Goal: Use online tool/utility: Utilize a website feature to perform a specific function

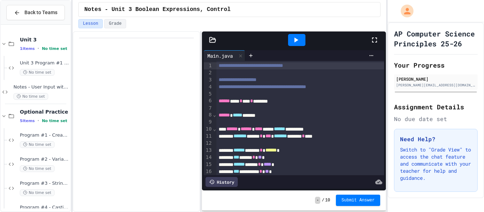
click at [376, 34] on div at bounding box center [379, 40] width 16 height 19
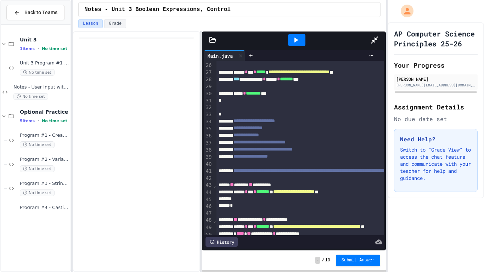
scroll to position [269, 0]
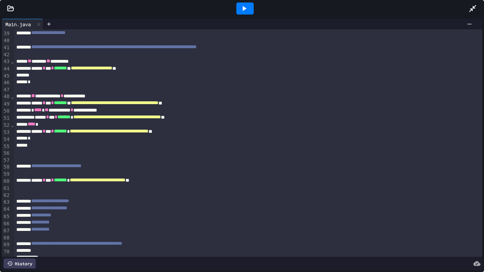
click at [245, 13] on div at bounding box center [245, 8] width 17 height 12
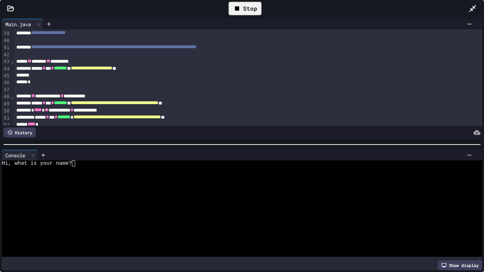
click at [237, 11] on icon at bounding box center [237, 8] width 9 height 9
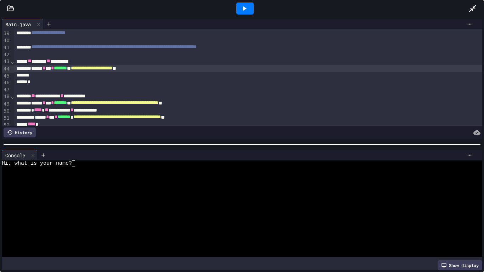
click at [273, 71] on div "**********" at bounding box center [248, 68] width 469 height 7
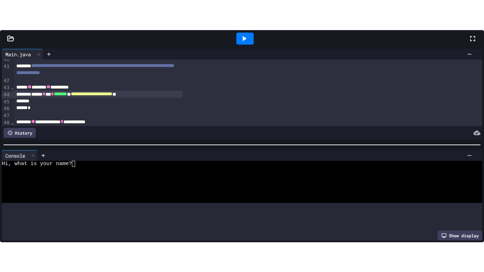
scroll to position [302, 0]
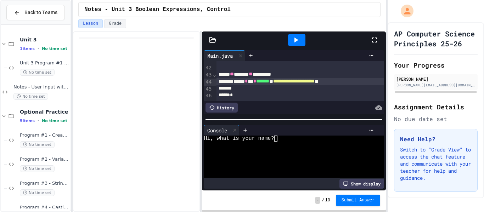
click at [372, 36] on icon at bounding box center [375, 40] width 9 height 9
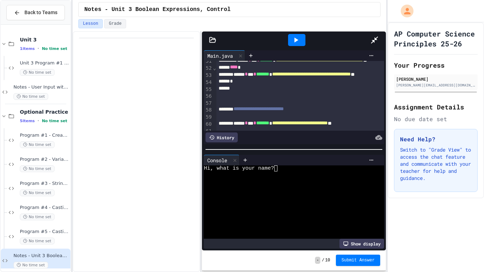
scroll to position [357, 0]
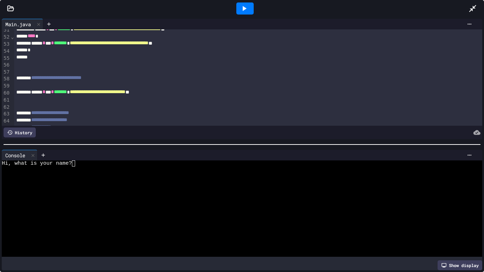
click at [193, 89] on div at bounding box center [248, 85] width 469 height 7
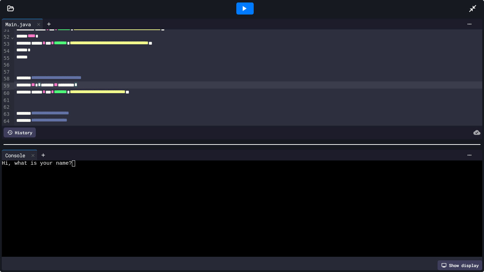
click at [40, 92] on div "**********" at bounding box center [248, 92] width 469 height 7
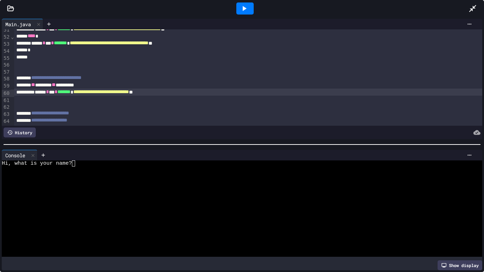
click at [214, 69] on div at bounding box center [248, 71] width 469 height 7
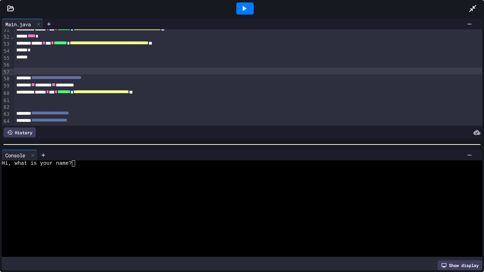
click at [237, 9] on div at bounding box center [245, 8] width 17 height 12
click at [146, 160] on div at bounding box center [257, 155] width 438 height 11
click at [144, 161] on div "Hi, what is your name?" at bounding box center [240, 164] width 476 height 6
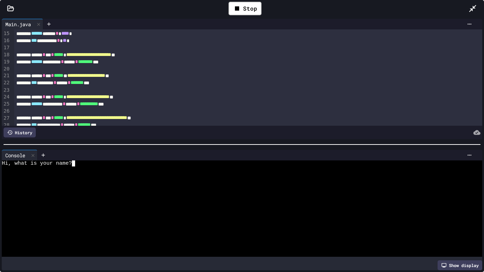
scroll to position [0, 0]
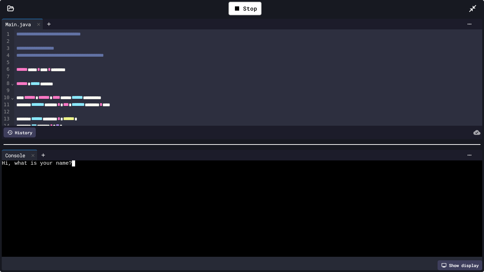
type textarea "*"
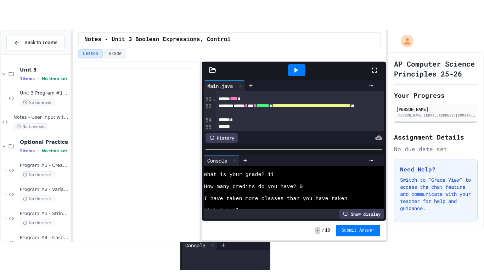
scroll to position [72, 0]
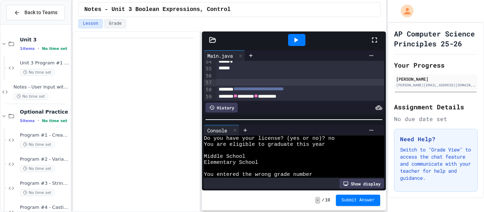
click at [372, 38] on icon at bounding box center [375, 40] width 9 height 9
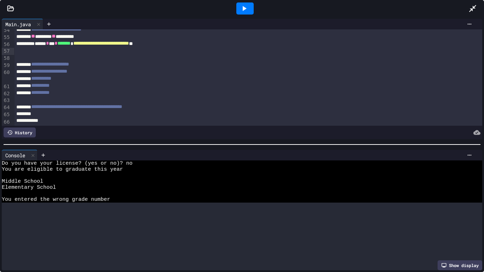
scroll to position [18, 0]
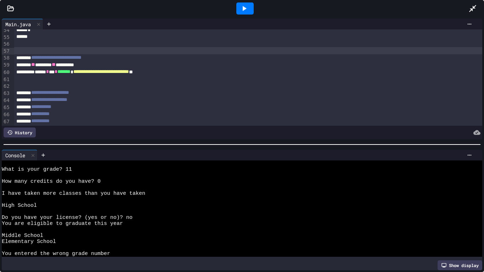
click at [76, 64] on div "** ******* ** *********" at bounding box center [248, 64] width 469 height 7
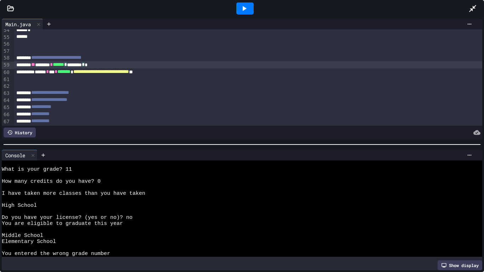
click at [242, 4] on icon at bounding box center [244, 8] width 9 height 9
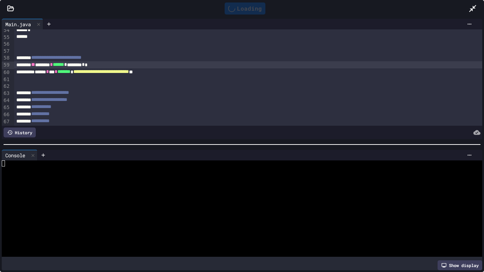
scroll to position [0, 0]
click at [179, 167] on div at bounding box center [240, 170] width 476 height 6
type textarea "*"
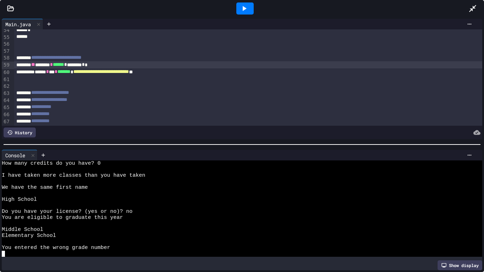
scroll to position [36, 0]
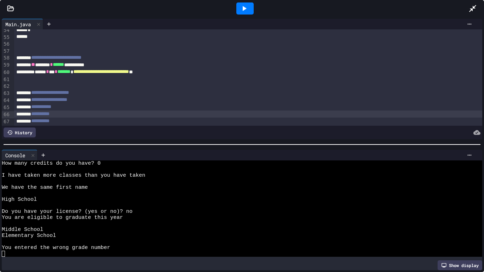
click at [246, 116] on div "**********" at bounding box center [248, 114] width 469 height 7
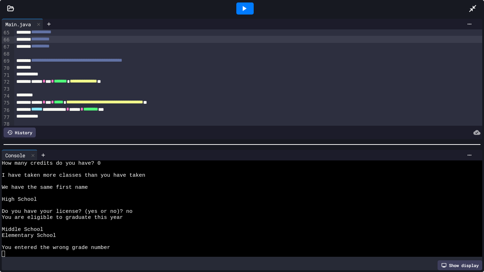
scroll to position [449, 0]
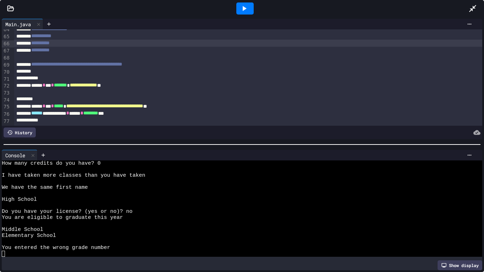
click at [102, 69] on div at bounding box center [248, 71] width 469 height 7
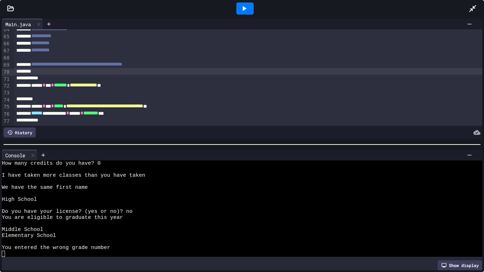
click at [101, 72] on div at bounding box center [248, 71] width 469 height 7
click at [95, 77] on div at bounding box center [248, 78] width 469 height 7
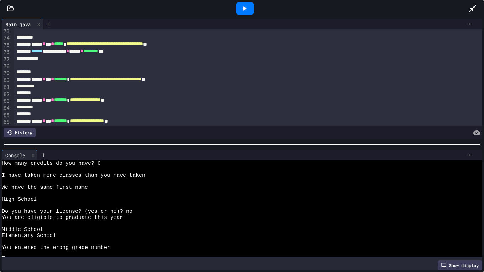
scroll to position [514, 0]
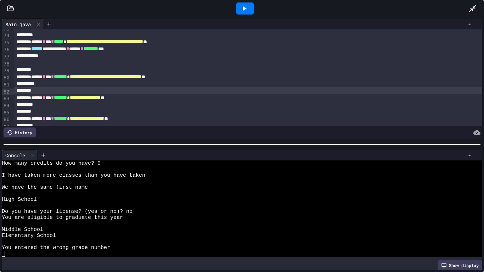
click at [66, 91] on div at bounding box center [248, 90] width 469 height 7
click at [56, 92] on div "*" at bounding box center [248, 90] width 469 height 7
click at [22, 91] on div "*" at bounding box center [248, 90] width 469 height 7
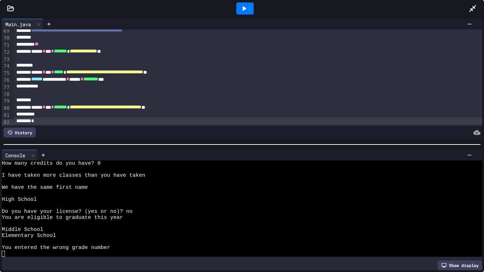
scroll to position [482, 0]
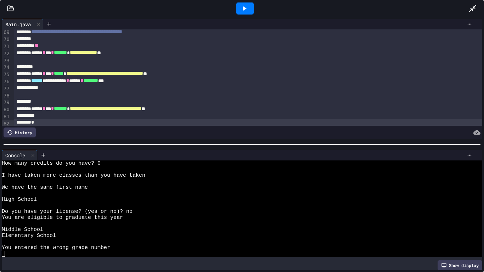
click at [83, 45] on div "**" at bounding box center [248, 45] width 469 height 7
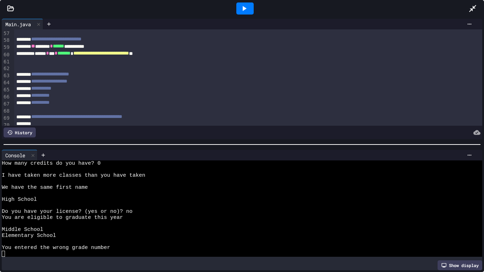
scroll to position [398, 0]
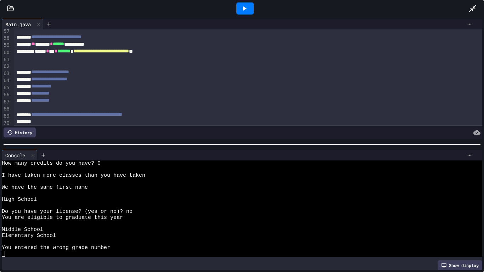
click at [249, 9] on div at bounding box center [245, 8] width 17 height 12
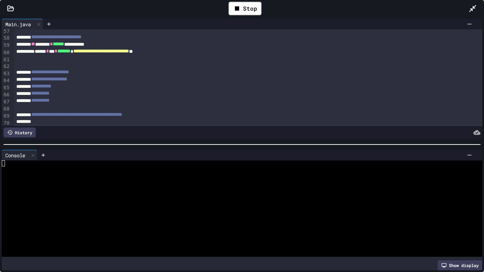
scroll to position [421, 0]
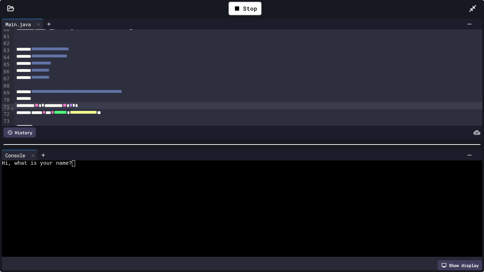
click at [125, 156] on div at bounding box center [262, 156] width 427 height 6
click at [118, 160] on div at bounding box center [257, 155] width 438 height 11
click at [107, 168] on div at bounding box center [240, 170] width 476 height 6
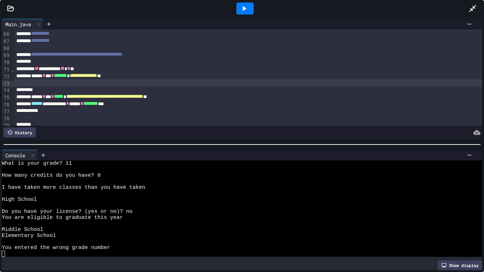
scroll to position [459, 0]
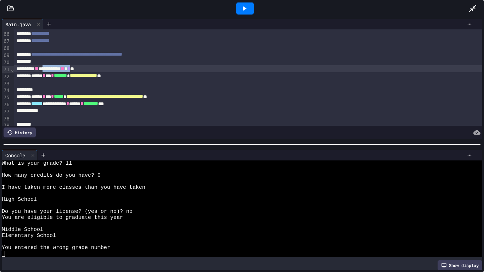
drag, startPoint x: 55, startPoint y: 69, endPoint x: 97, endPoint y: 70, distance: 42.2
click at [244, 6] on icon at bounding box center [244, 8] width 9 height 9
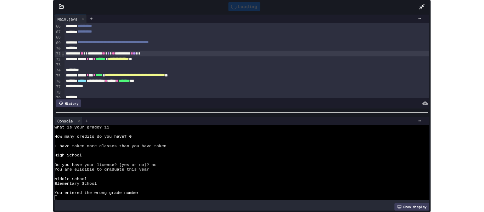
scroll to position [0, 0]
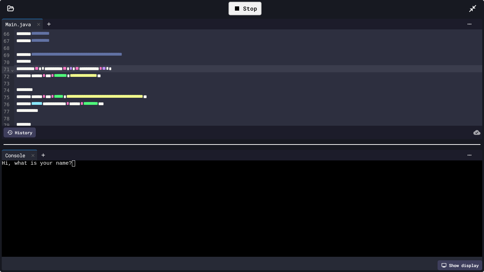
click at [165, 181] on div at bounding box center [240, 182] width 476 height 6
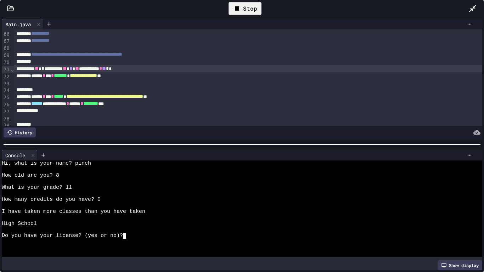
click at [243, 7] on div "Stop" at bounding box center [245, 8] width 33 height 13
click at [243, 7] on icon at bounding box center [245, 8] width 4 height 5
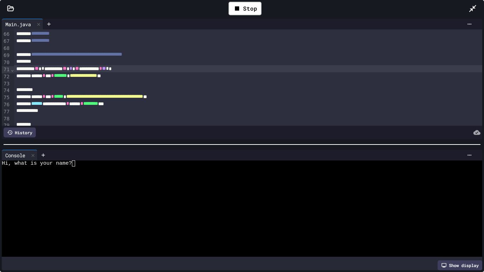
click at [189, 176] on div at bounding box center [240, 176] width 476 height 6
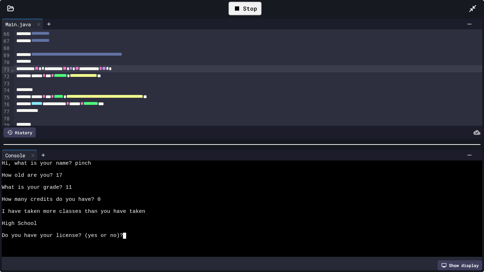
click at [235, 6] on icon at bounding box center [237, 8] width 9 height 9
click at [106, 71] on span "**" at bounding box center [104, 68] width 4 height 5
click at [247, 6] on icon at bounding box center [244, 8] width 9 height 9
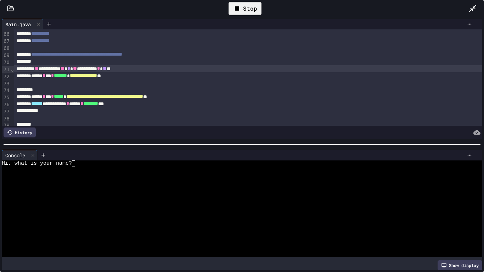
click at [177, 156] on div at bounding box center [262, 156] width 427 height 6
click at [168, 167] on div at bounding box center [240, 170] width 476 height 6
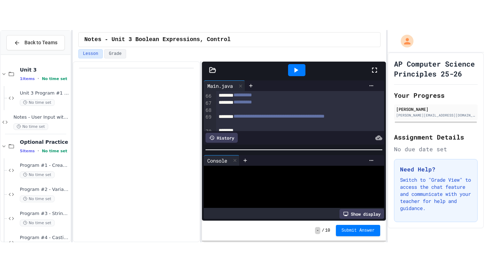
scroll to position [48, 0]
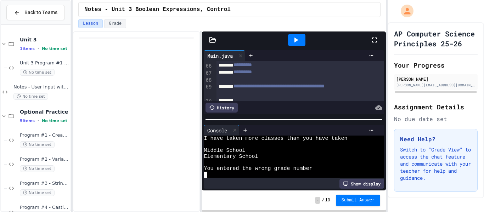
click at [371, 40] on icon at bounding box center [375, 40] width 9 height 9
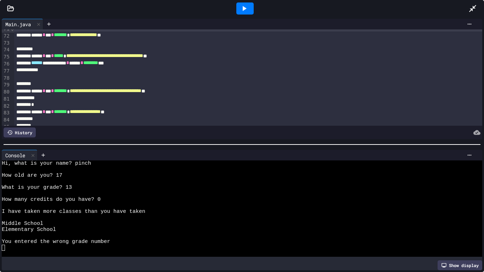
scroll to position [502, 0]
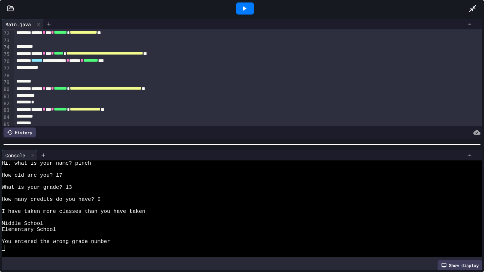
click at [39, 61] on span "******" at bounding box center [36, 60] width 11 height 5
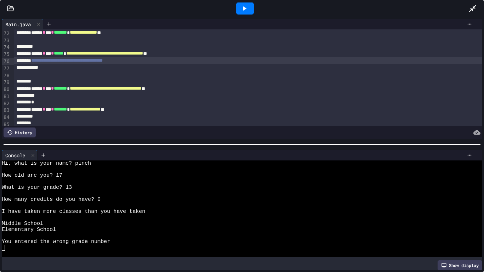
click at [62, 61] on span "**********" at bounding box center [67, 60] width 72 height 5
click at [51, 50] on div at bounding box center [248, 46] width 469 height 7
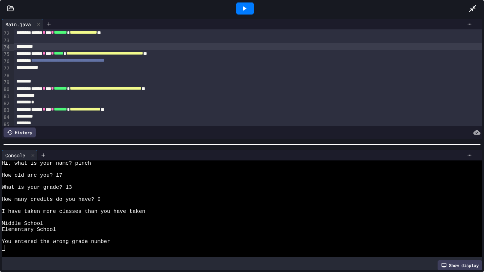
click at [37, 52] on div "**********" at bounding box center [248, 53] width 469 height 7
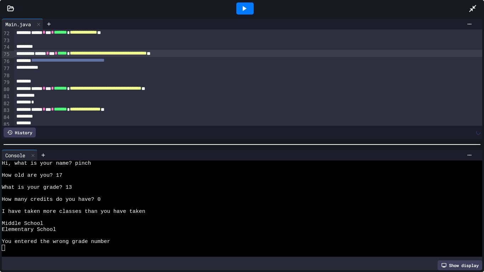
click at [67, 43] on div at bounding box center [248, 39] width 469 height 7
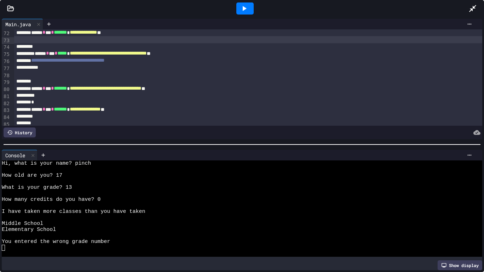
click at [63, 46] on div at bounding box center [248, 46] width 469 height 7
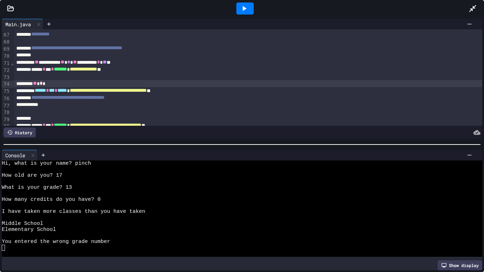
scroll to position [467, 0]
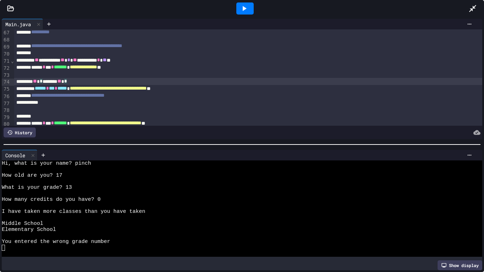
click at [104, 81] on div "** * ******* ** *" at bounding box center [248, 81] width 469 height 7
click at [77, 103] on div at bounding box center [248, 102] width 469 height 7
